Goal: Use online tool/utility: Utilize a website feature to perform a specific function

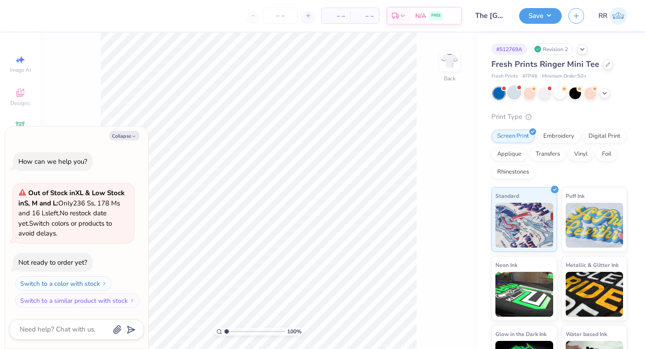
click at [517, 92] on div at bounding box center [515, 92] width 12 height 12
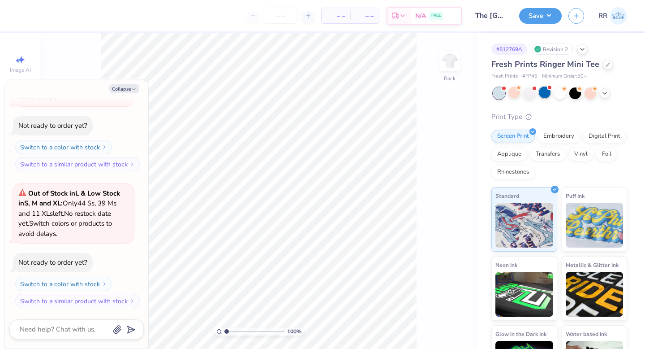
click at [541, 94] on div at bounding box center [545, 92] width 12 height 12
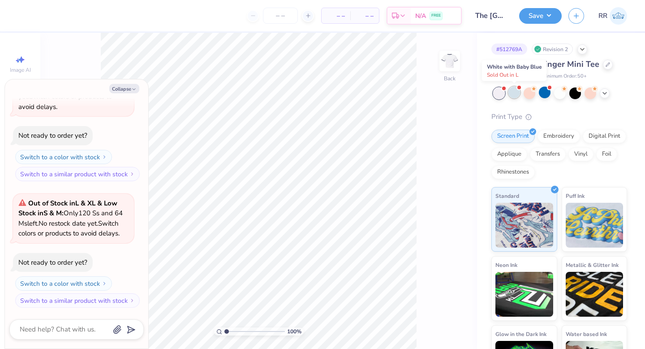
click at [515, 94] on div at bounding box center [515, 92] width 12 height 12
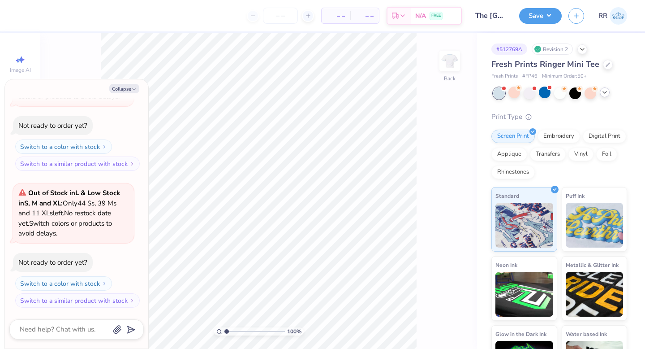
click at [604, 94] on icon at bounding box center [604, 92] width 7 height 7
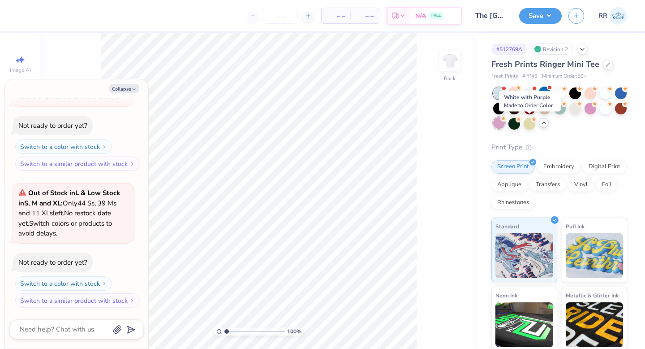
click at [505, 122] on div at bounding box center [499, 123] width 12 height 12
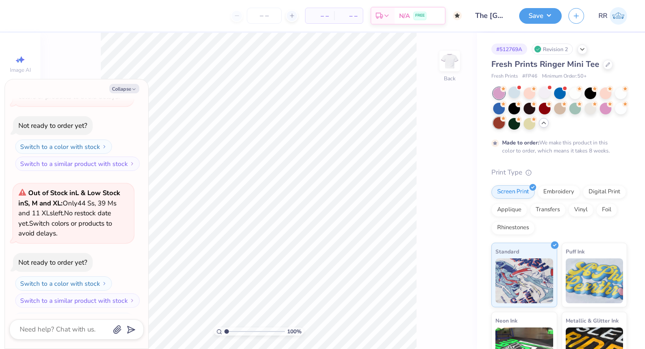
scroll to position [564, 0]
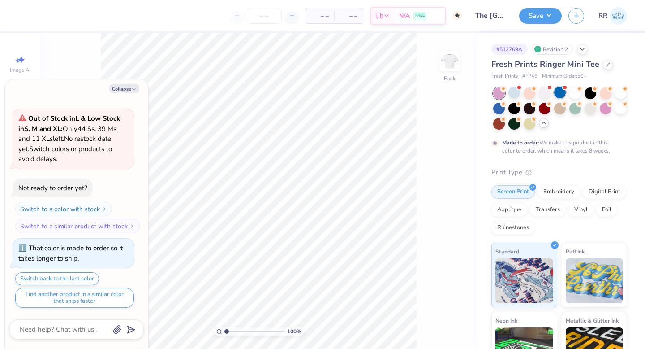
click at [561, 93] on div at bounding box center [560, 92] width 12 height 12
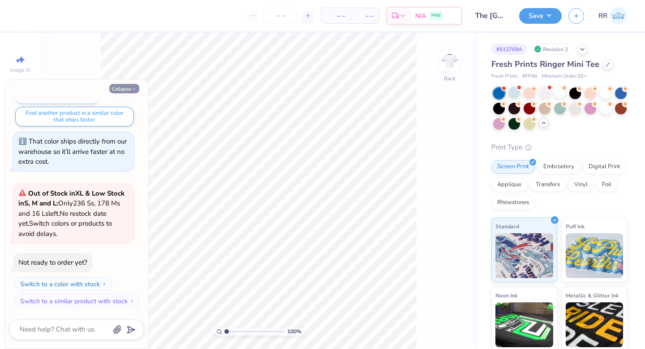
click at [135, 88] on icon "button" at bounding box center [133, 88] width 5 height 5
type textarea "x"
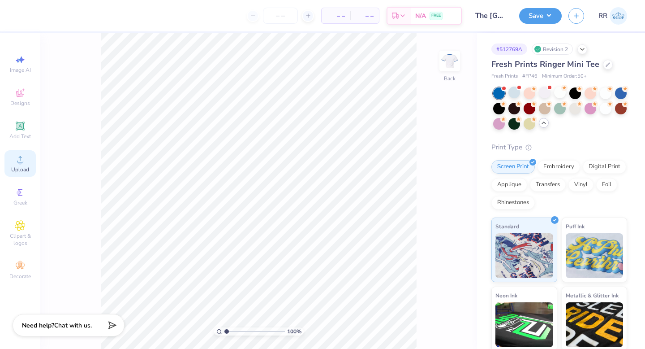
click at [16, 158] on icon at bounding box center [20, 159] width 11 height 11
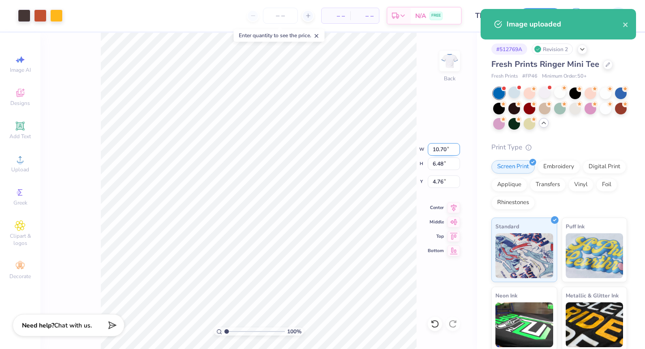
click at [440, 151] on input "10.70" at bounding box center [444, 149] width 32 height 13
type input "7.00"
type input "4.24"
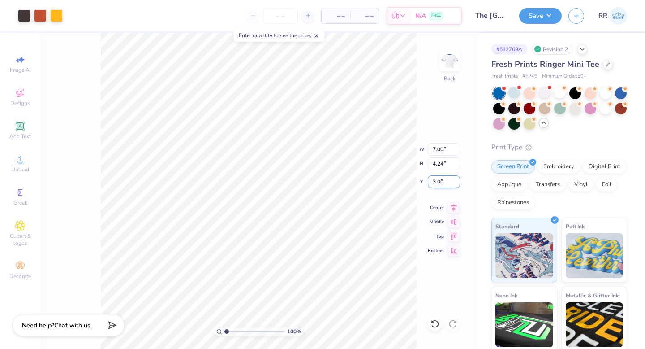
type input "3.00"
click at [552, 19] on button "Save" at bounding box center [540, 15] width 43 height 16
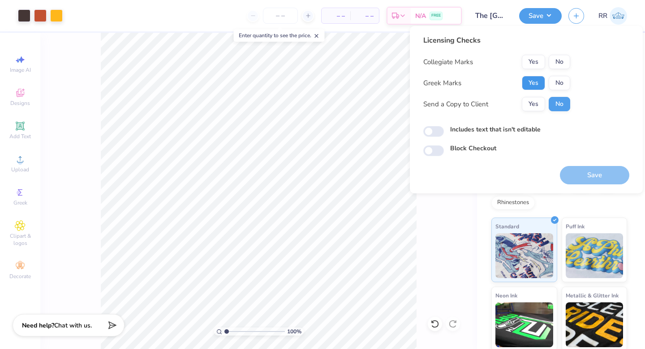
click at [539, 78] on button "Yes" at bounding box center [533, 83] width 23 height 14
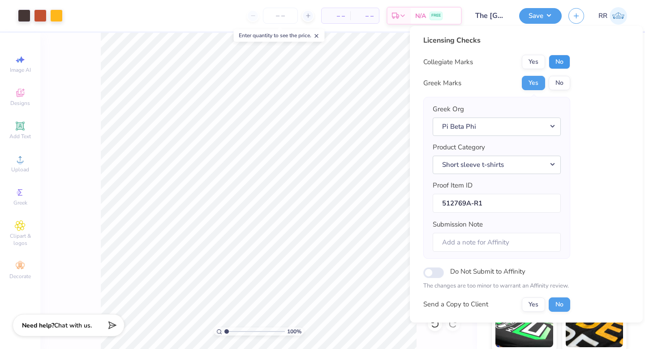
click at [559, 60] on button "No" at bounding box center [560, 62] width 22 height 14
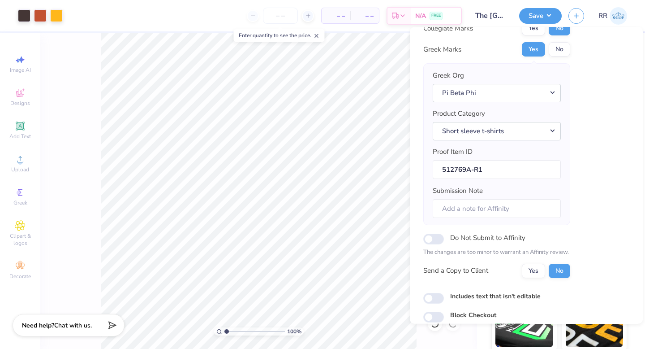
scroll to position [70, 0]
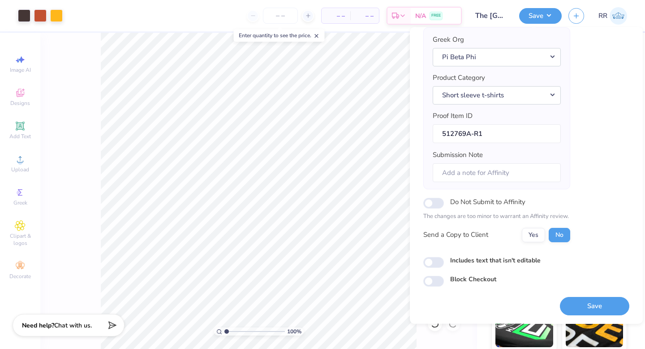
click at [601, 302] on button "Save" at bounding box center [594, 306] width 69 height 18
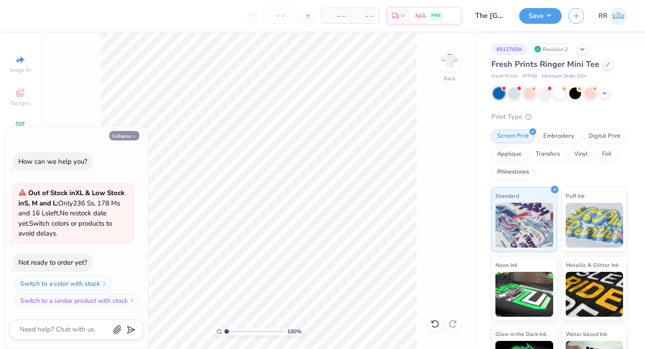
click at [131, 137] on button "Collapse" at bounding box center [124, 135] width 30 height 9
type textarea "x"
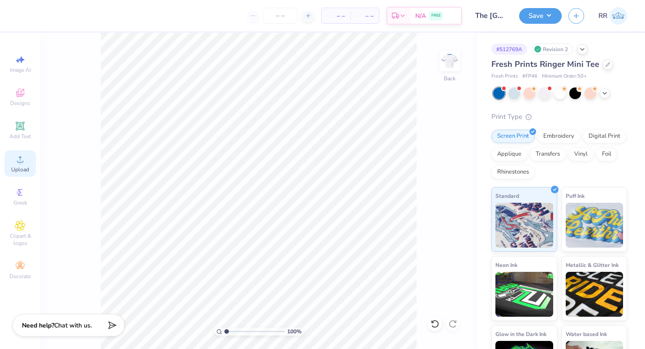
click at [15, 159] on icon at bounding box center [20, 159] width 11 height 11
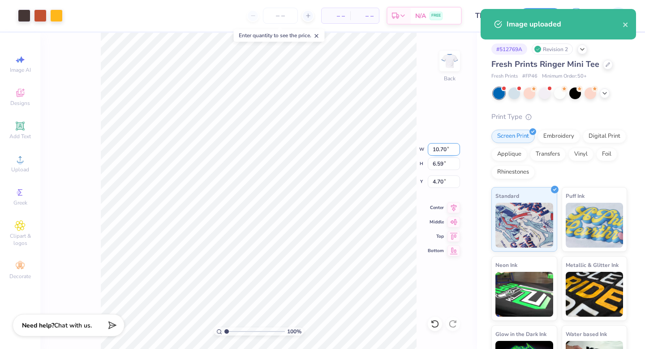
click at [441, 152] on input "10.70" at bounding box center [444, 149] width 32 height 13
type input "7.00"
type input "4.31"
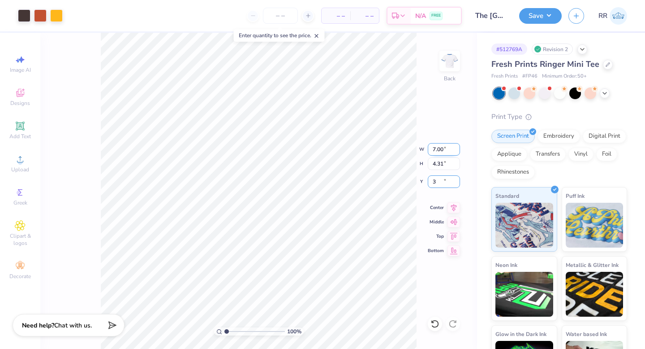
type input "3.00"
click at [545, 17] on button "Save" at bounding box center [540, 15] width 43 height 16
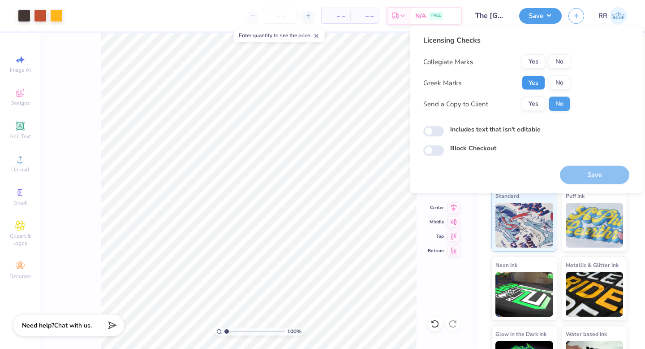
click at [537, 79] on button "Yes" at bounding box center [533, 83] width 23 height 14
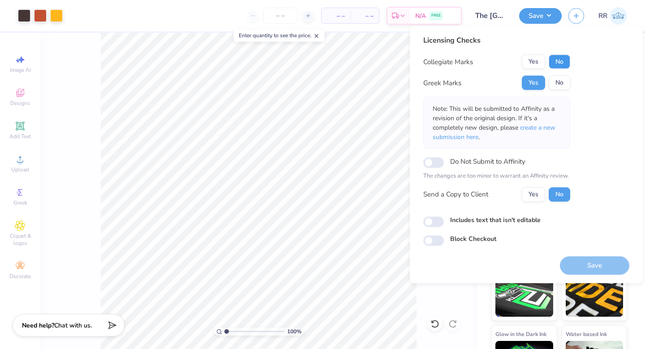
click at [552, 61] on button "No" at bounding box center [560, 62] width 22 height 14
drag, startPoint x: 620, startPoint y: 257, endPoint x: 616, endPoint y: 213, distance: 44.5
click at [620, 257] on button "Save" at bounding box center [594, 265] width 69 height 18
